Goal: Transaction & Acquisition: Download file/media

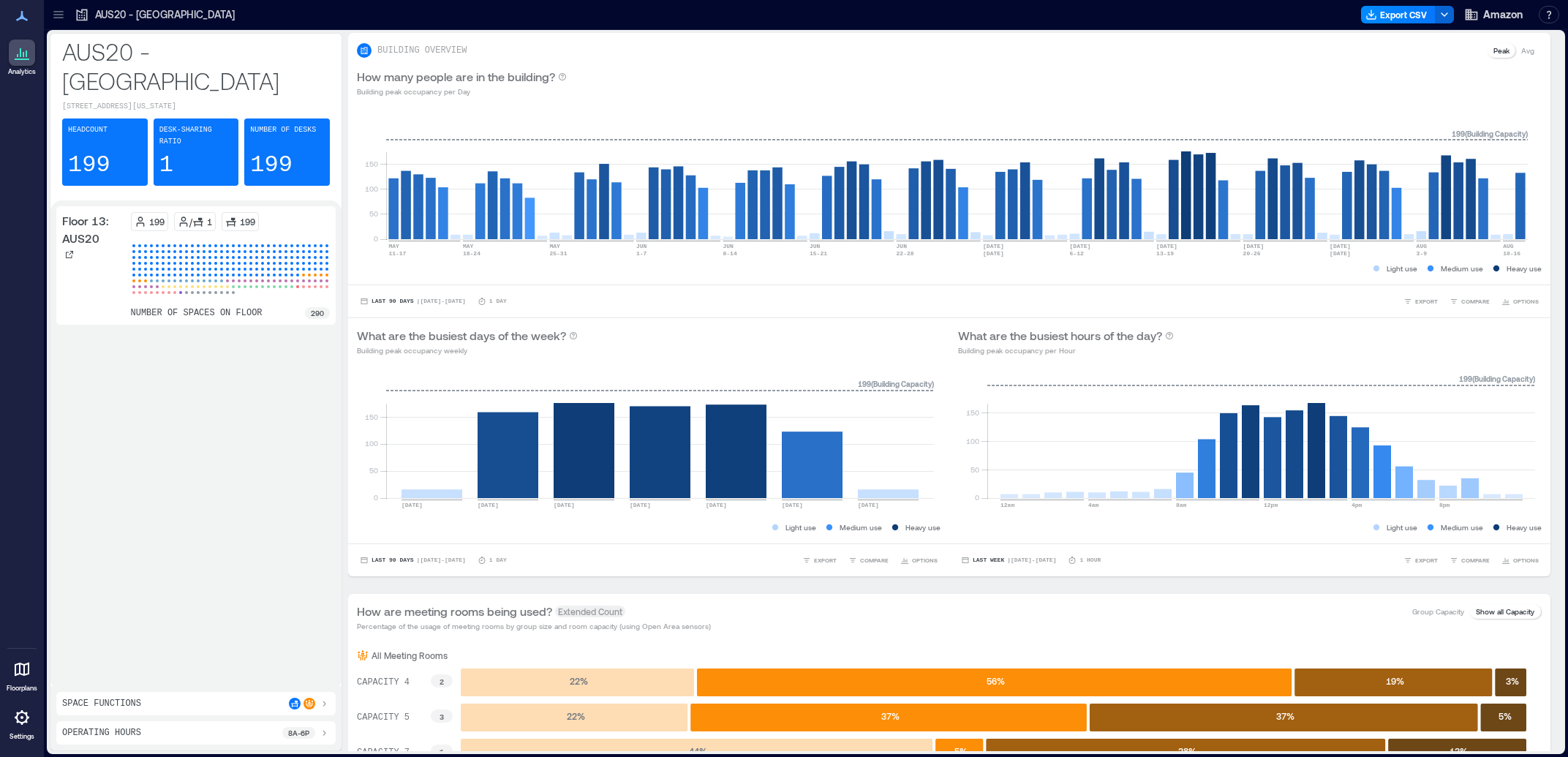
click at [49, 11] on div at bounding box center [59, 15] width 23 height 23
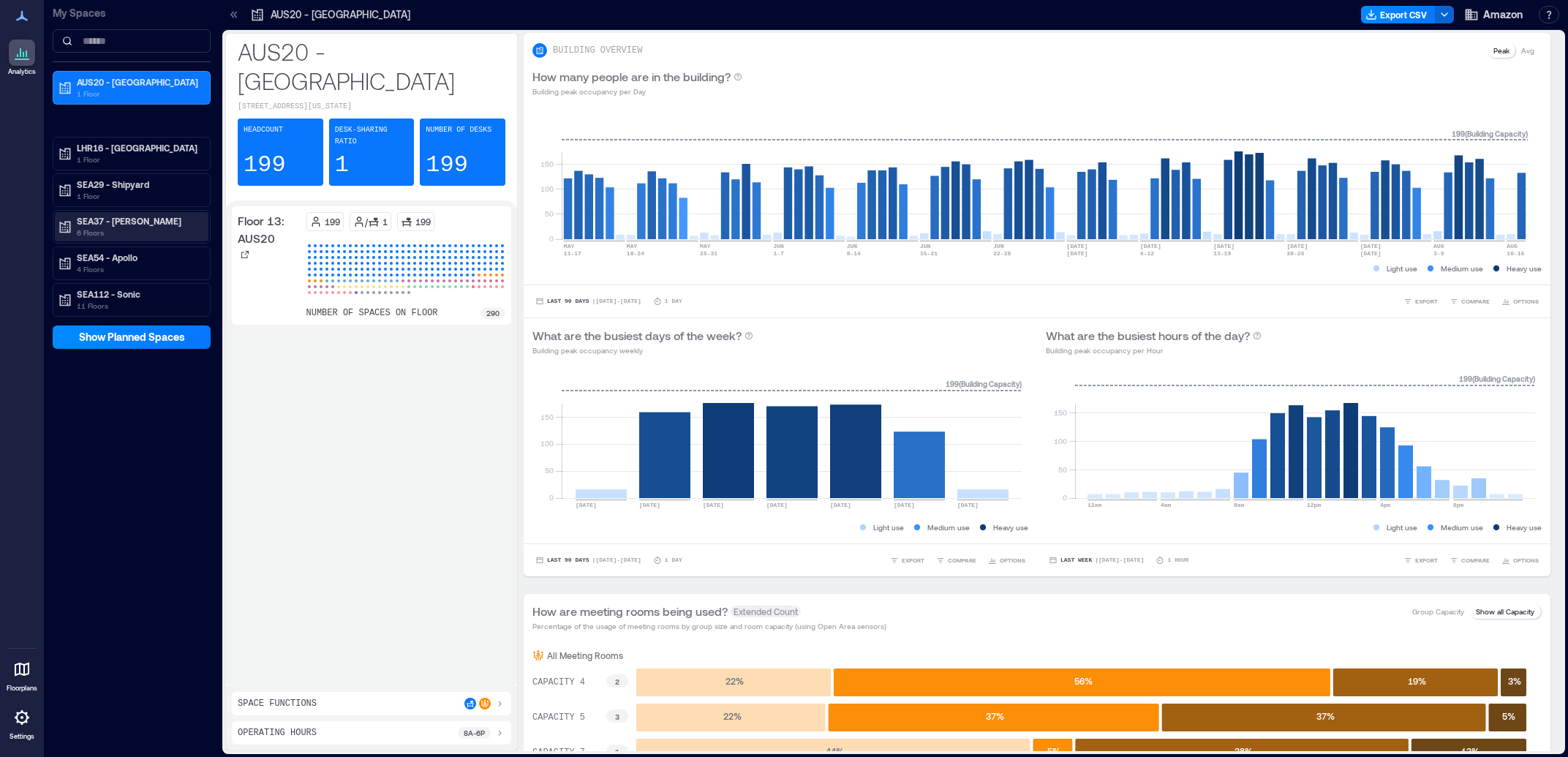
click at [156, 225] on p "SEA37 - [PERSON_NAME]" at bounding box center [138, 221] width 123 height 12
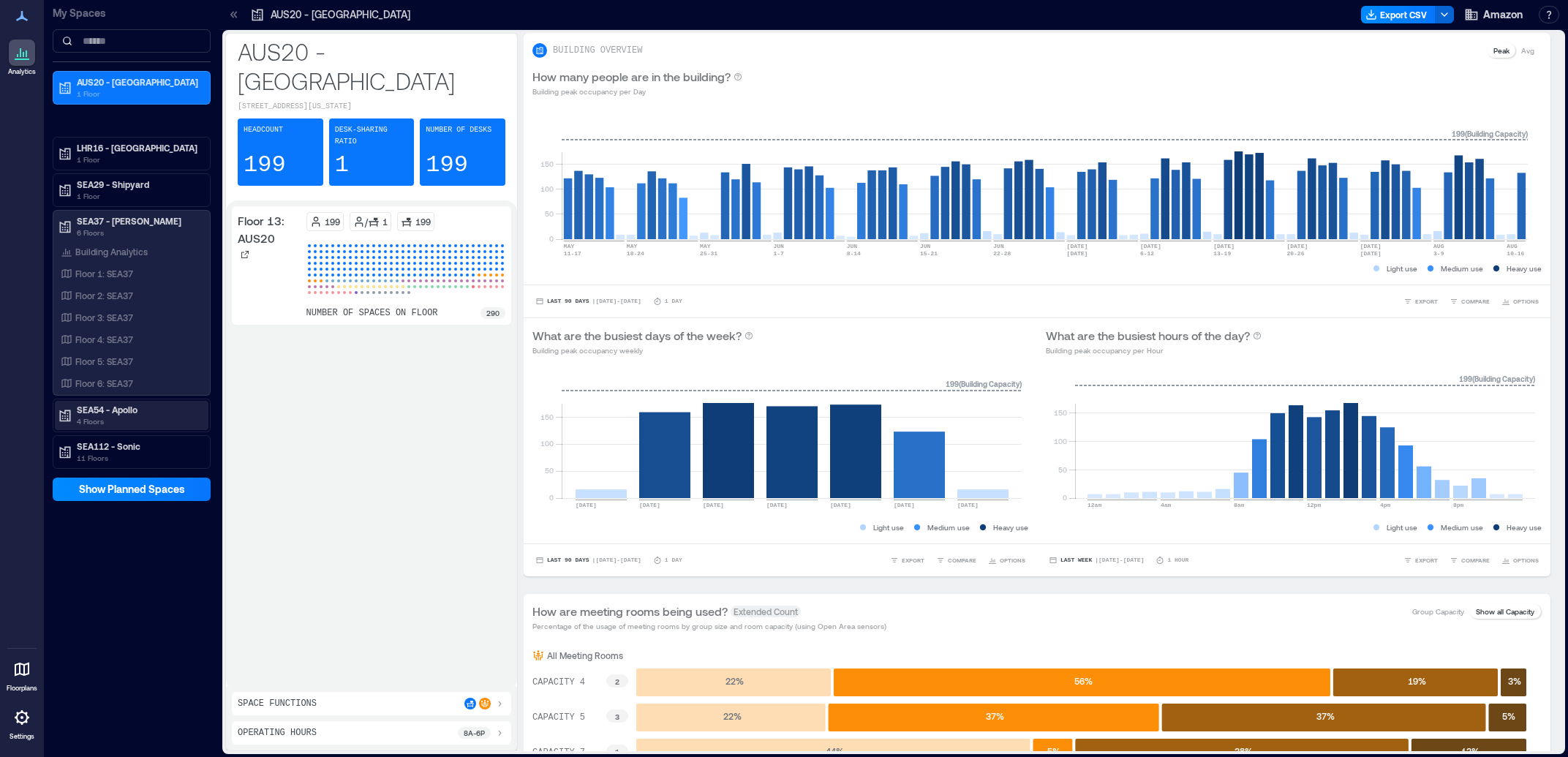
click at [137, 421] on p "4 Floors" at bounding box center [138, 421] width 123 height 12
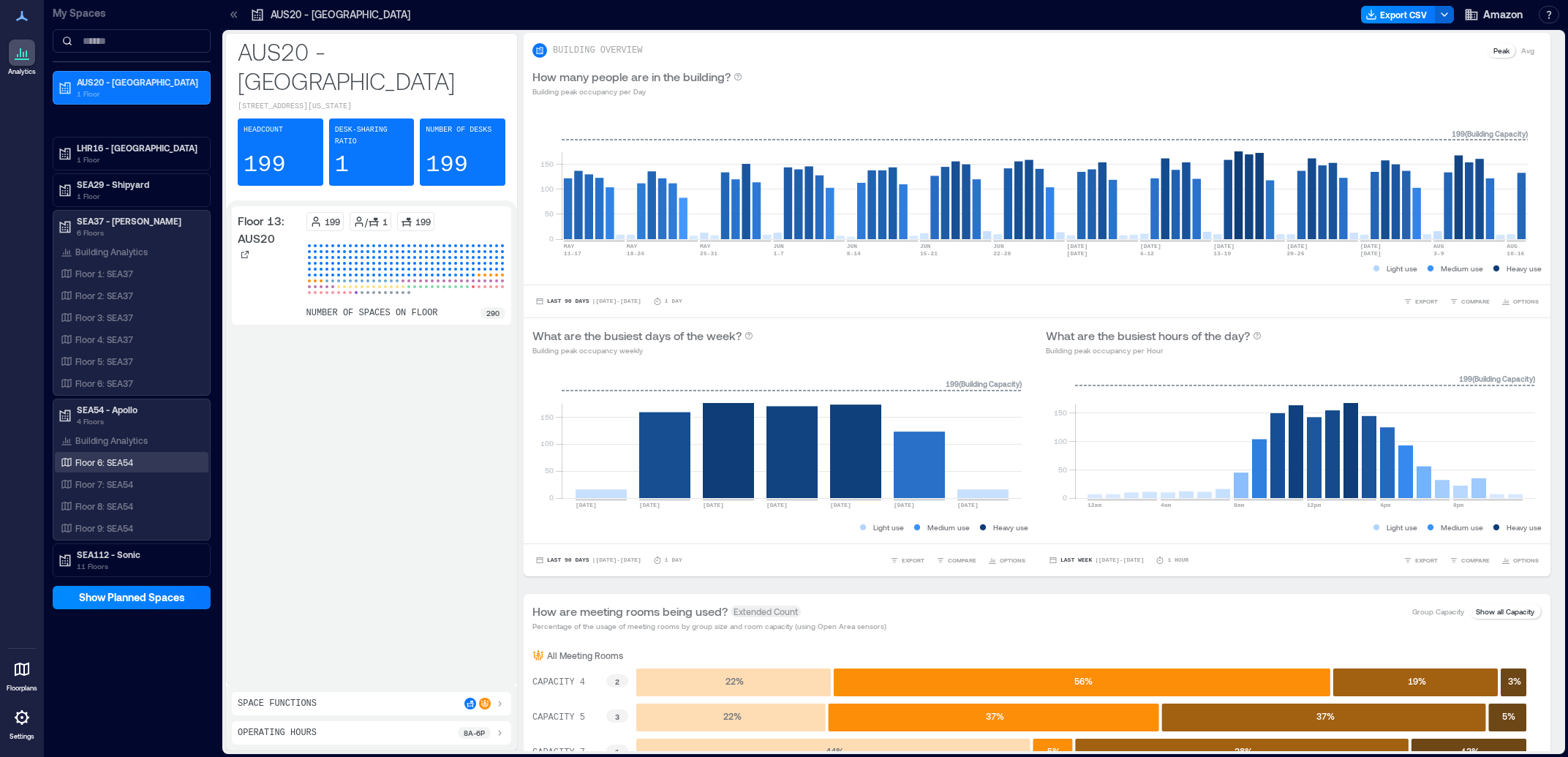
click at [121, 462] on p "Floor 6: SEA54" at bounding box center [104, 461] width 58 height 12
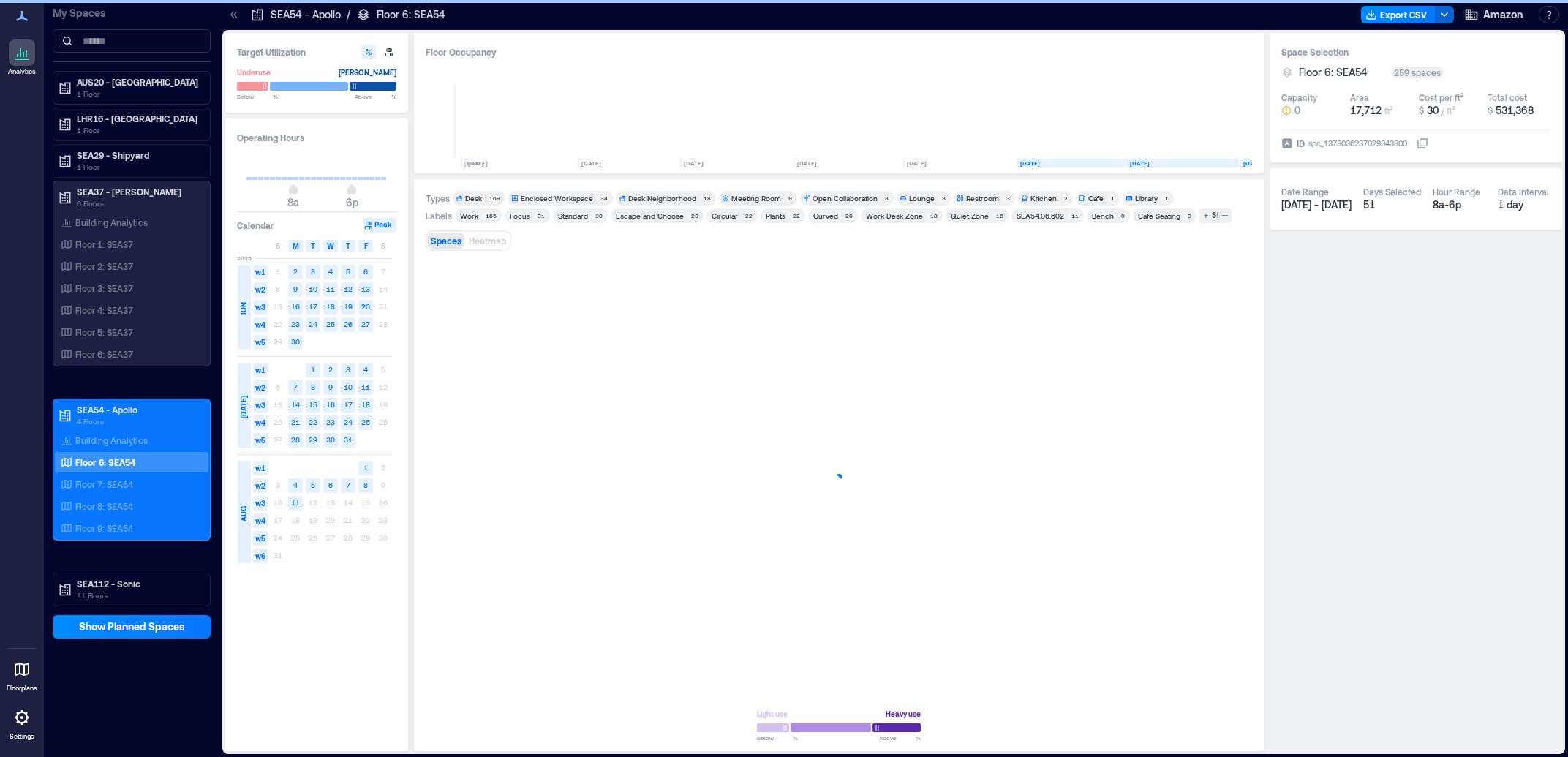
scroll to position [0, 32]
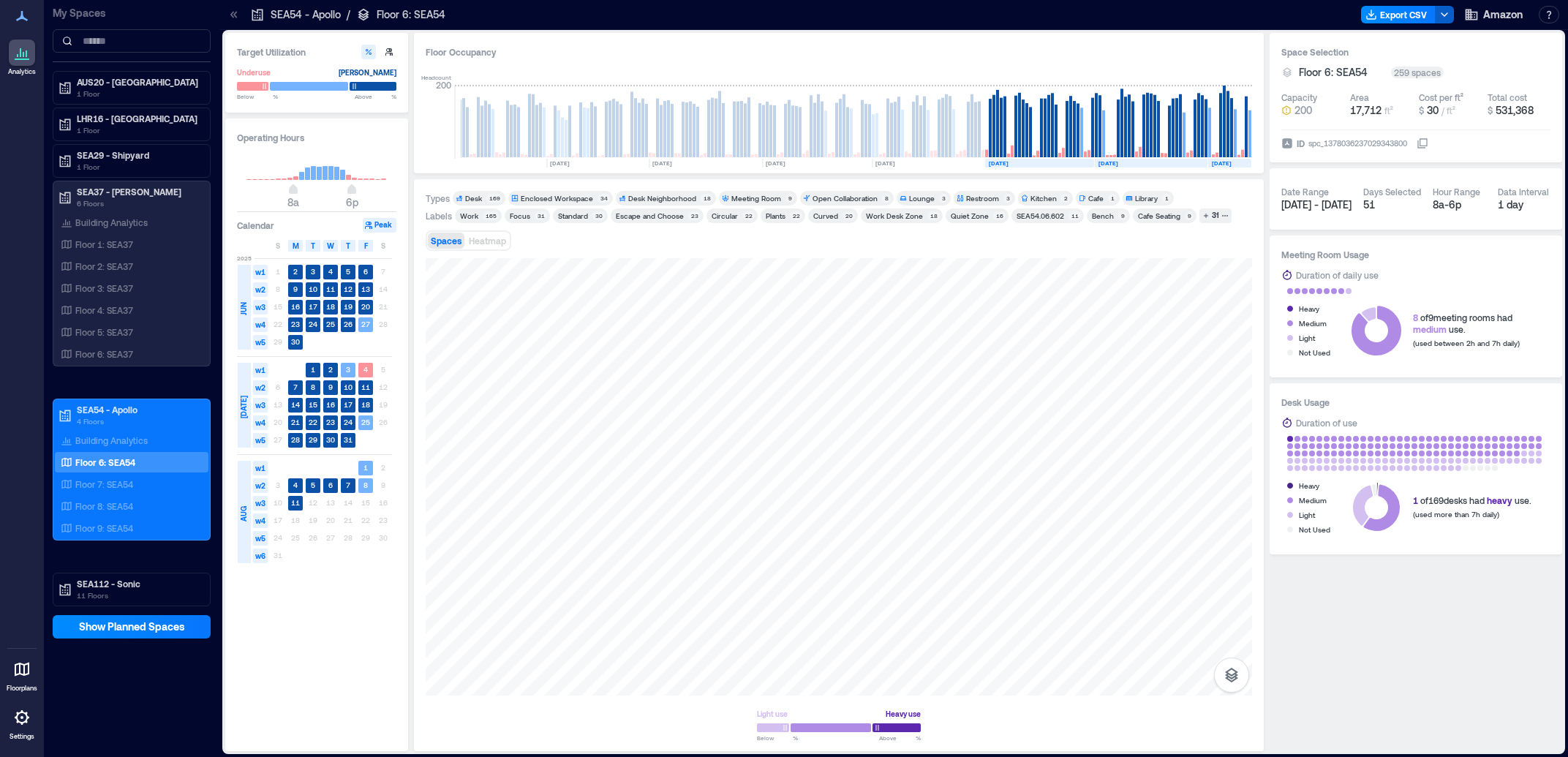
click at [1447, 15] on icon "button" at bounding box center [1444, 14] width 12 height 12
click at [1086, 50] on div "Floor Occupancy" at bounding box center [839, 52] width 826 height 15
click at [1387, 19] on button "Export CSV" at bounding box center [1398, 15] width 75 height 18
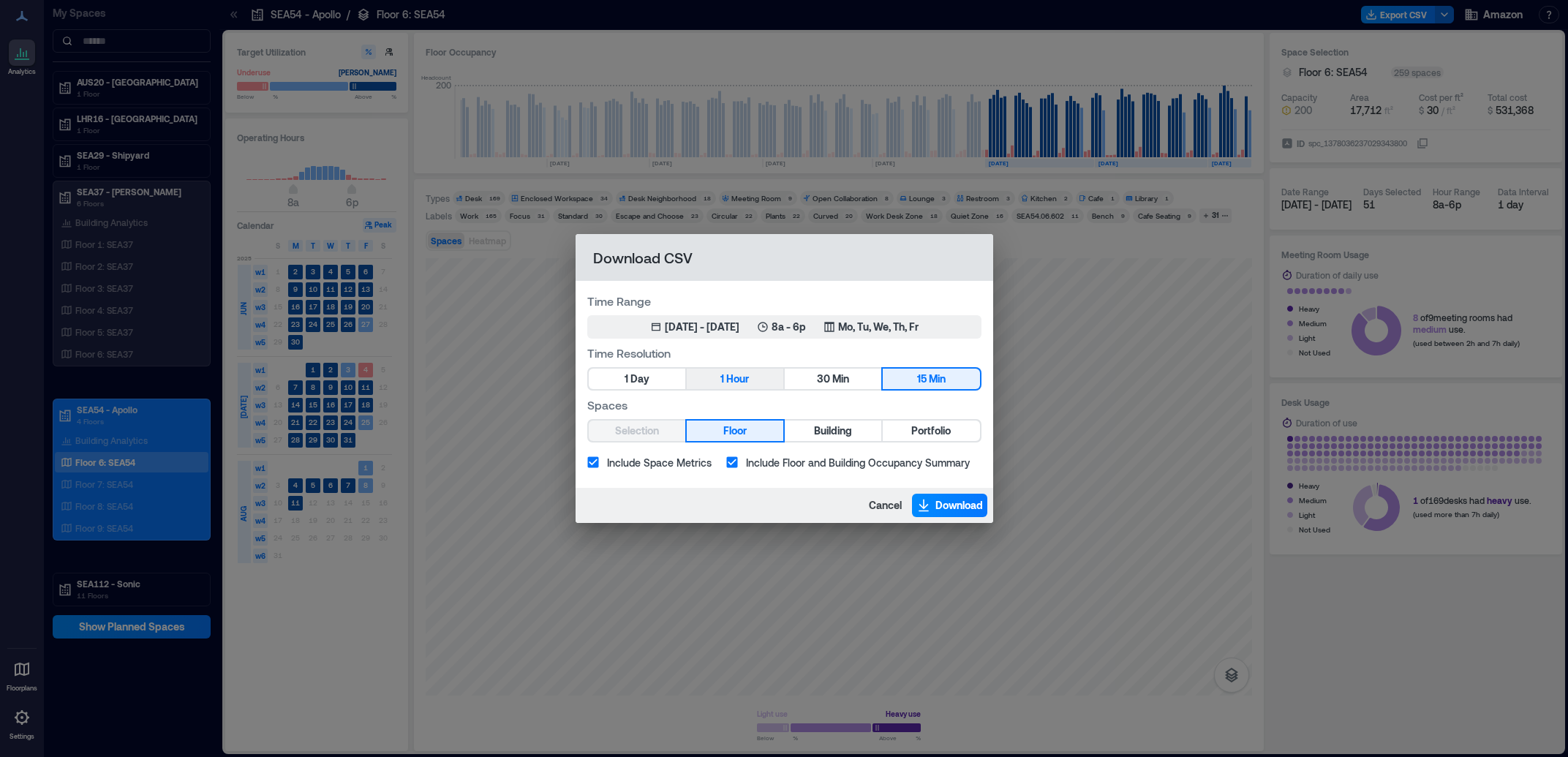
click at [728, 377] on span "Hour" at bounding box center [737, 380] width 22 height 19
click at [707, 326] on div "[DATE] - [DATE]" at bounding box center [701, 326] width 75 height 15
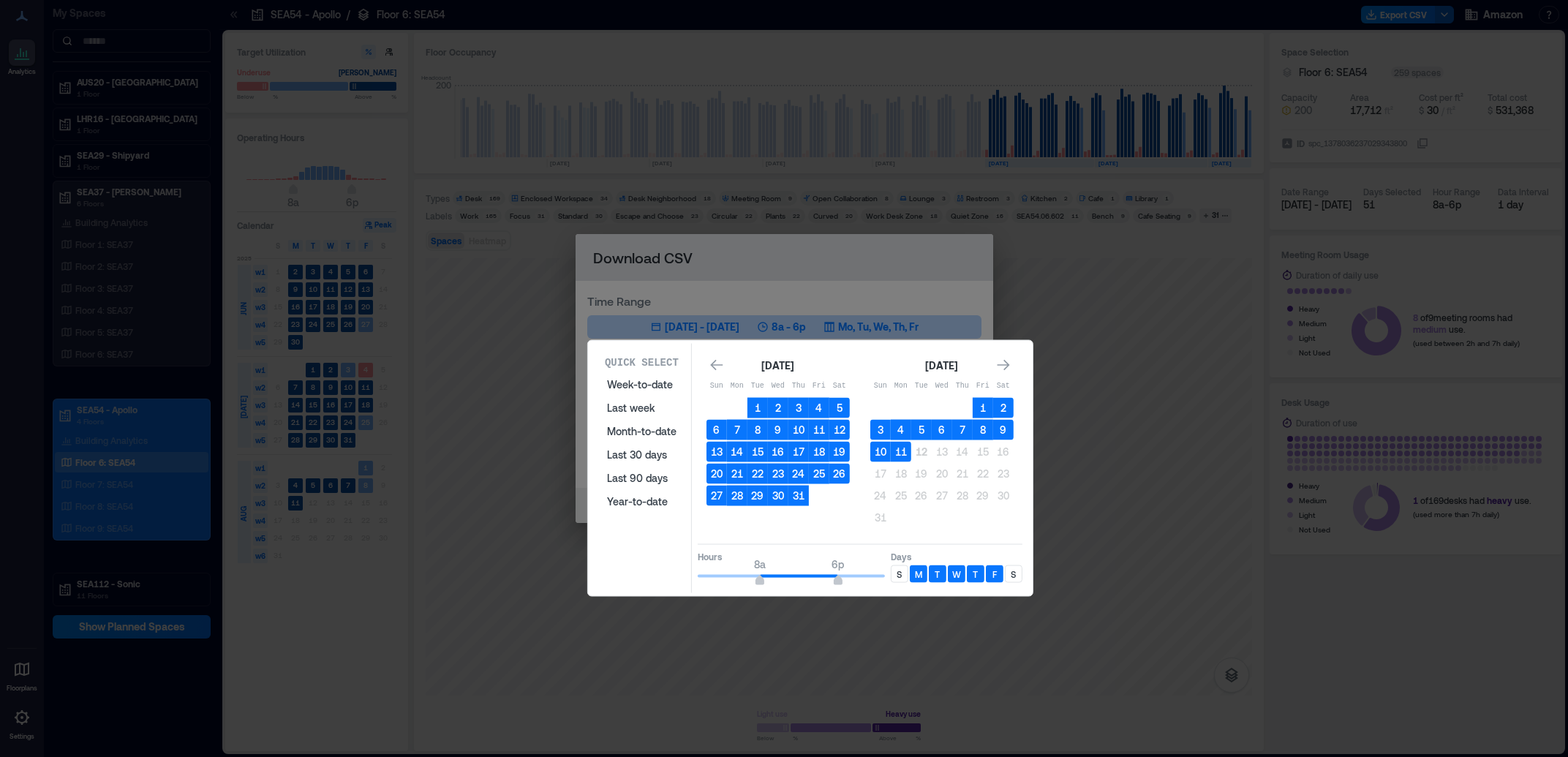
click at [708, 354] on div "[DATE] Sun Mon Tue Wed Thu Fri Sat 1 2 3 4 5 6 7 8 9 10 11 12 13 14 15 16 17 18…" at bounding box center [860, 443] width 325 height 190
click at [713, 364] on icon "Go to previous month" at bounding box center [716, 365] width 12 height 11
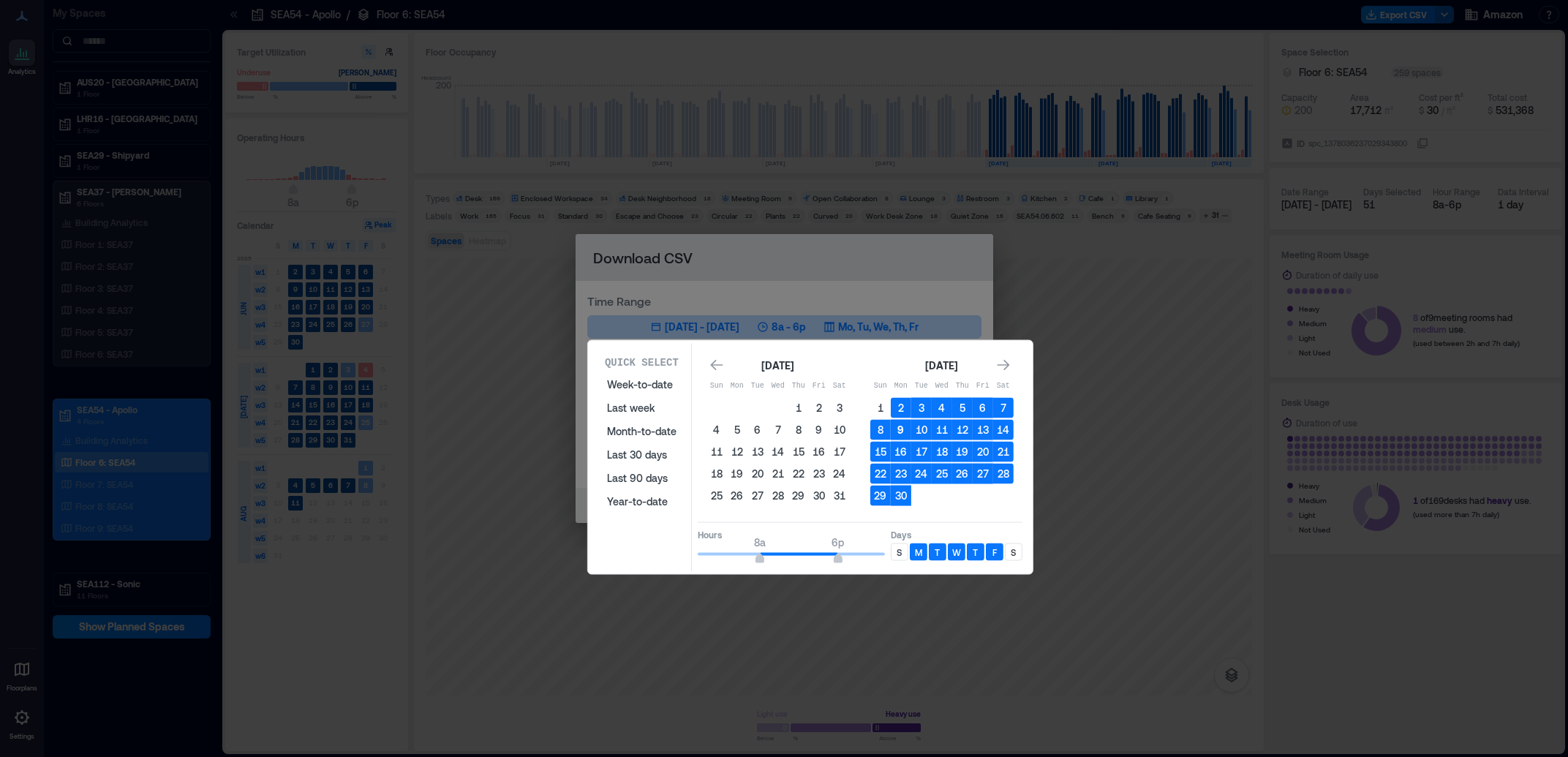
click at [904, 429] on button "9" at bounding box center [901, 430] width 21 height 21
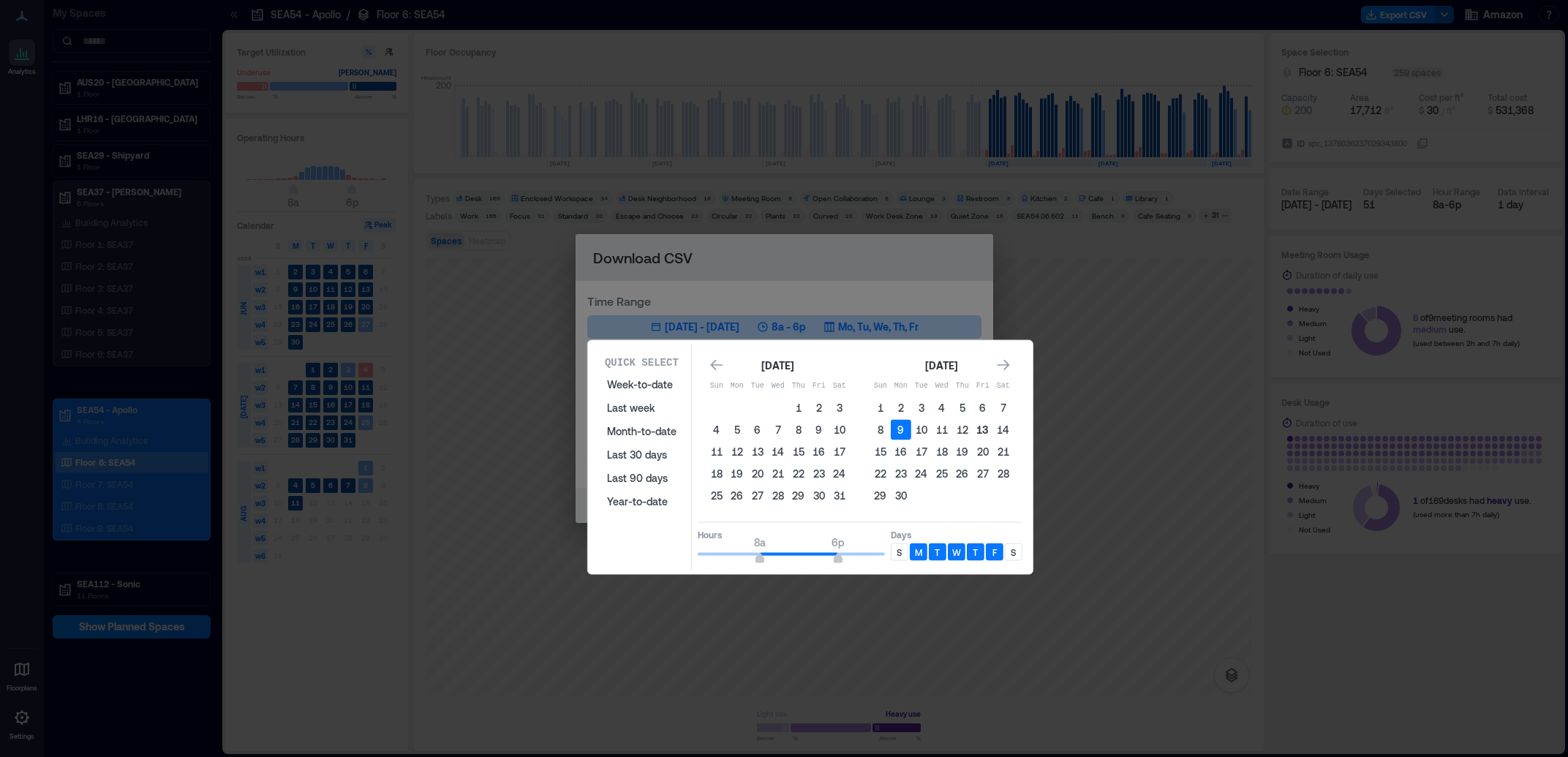
click at [983, 430] on button "13" at bounding box center [982, 430] width 21 height 21
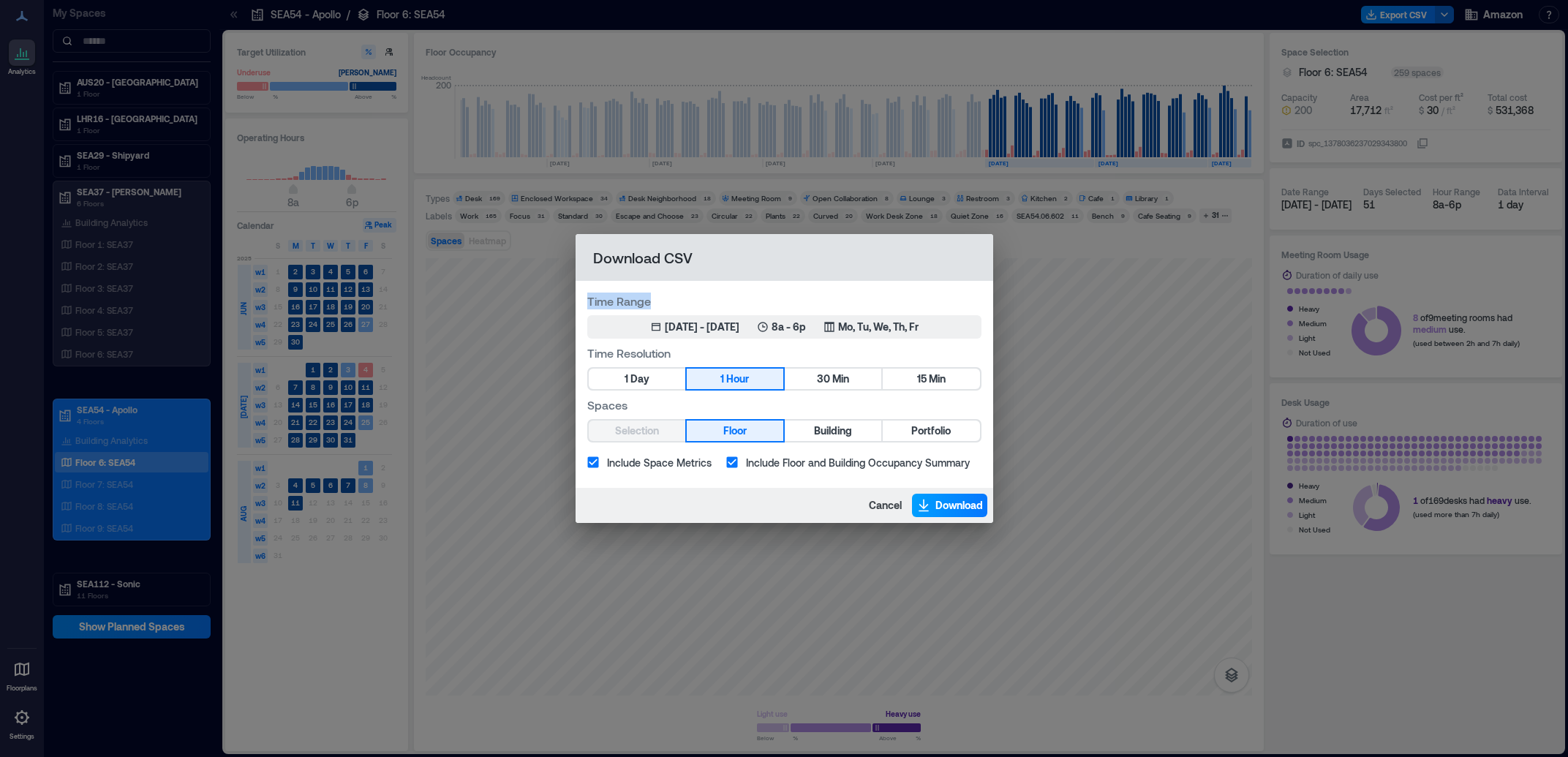
click at [945, 505] on span "Download" at bounding box center [959, 505] width 48 height 15
